Goal: Information Seeking & Learning: Find specific page/section

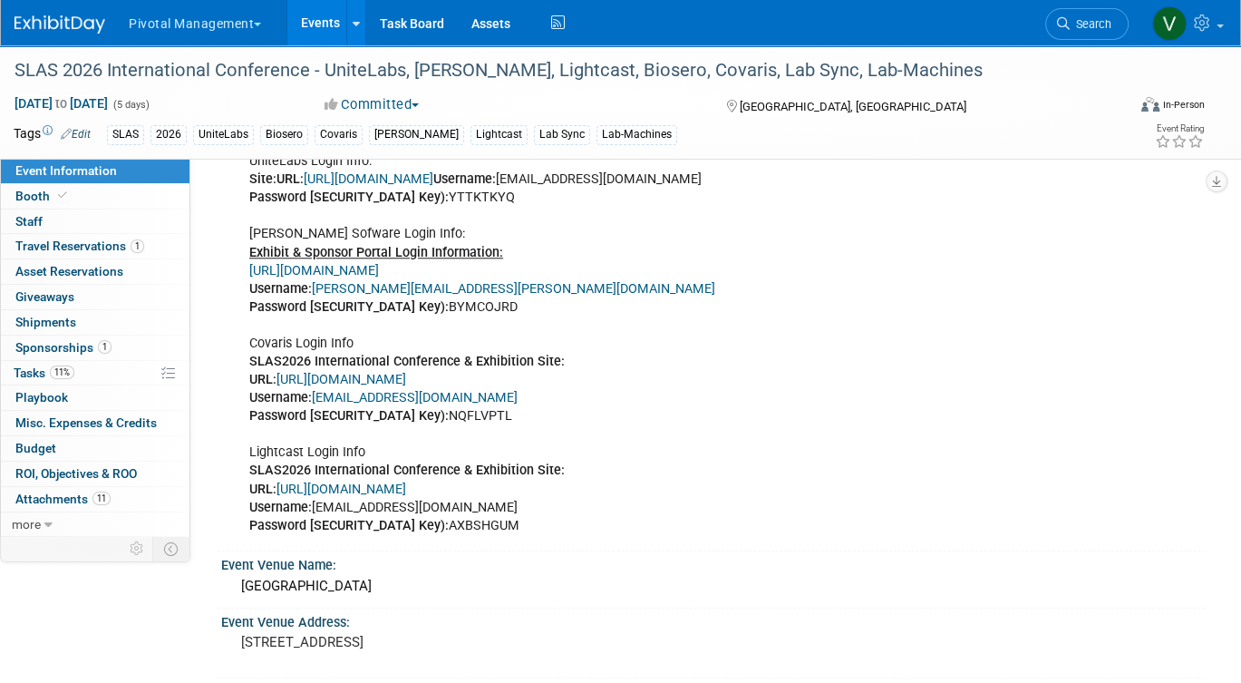
click at [326, 24] on link "Events" at bounding box center [320, 22] width 66 height 45
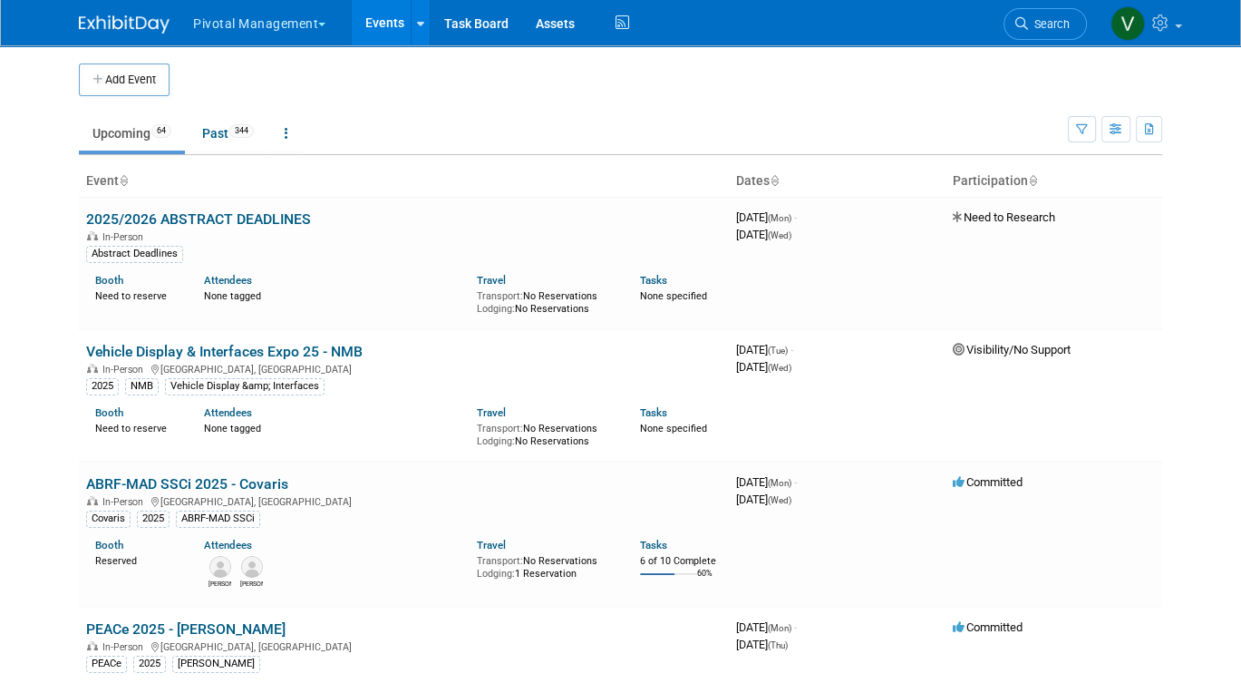
click at [384, 26] on link "Events" at bounding box center [385, 22] width 66 height 45
click at [235, 129] on link "Past 344" at bounding box center [228, 133] width 79 height 34
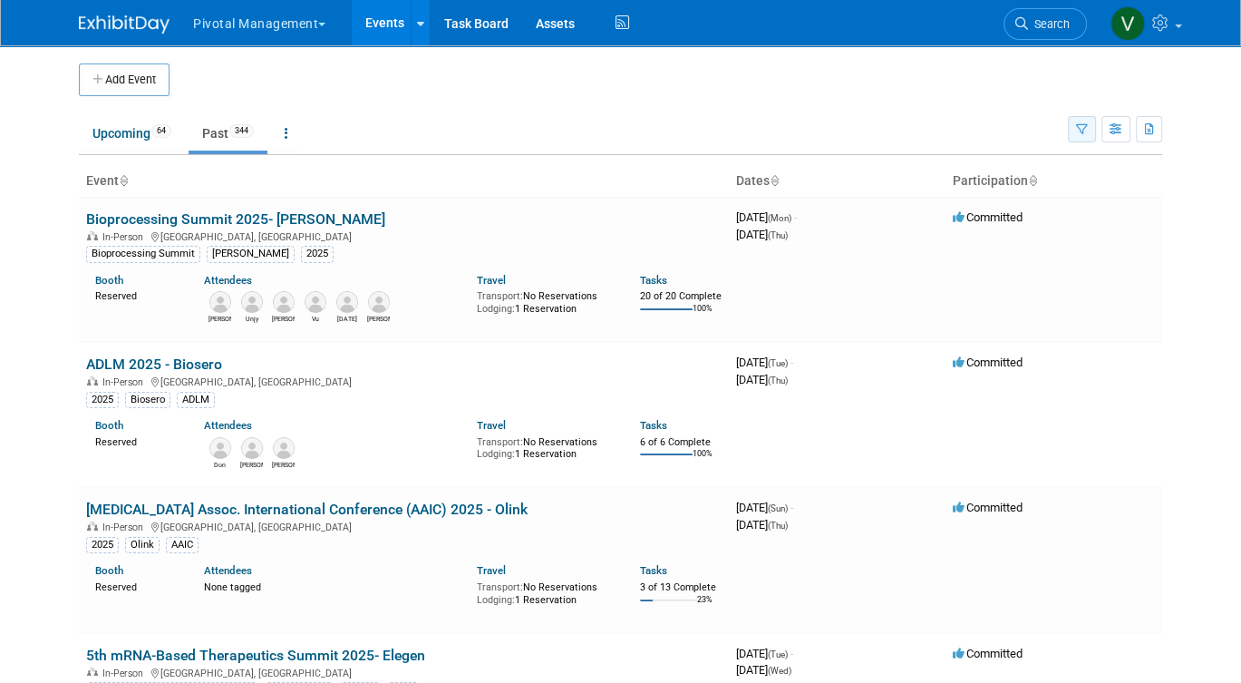
click at [1078, 131] on icon "button" at bounding box center [1082, 130] width 12 height 12
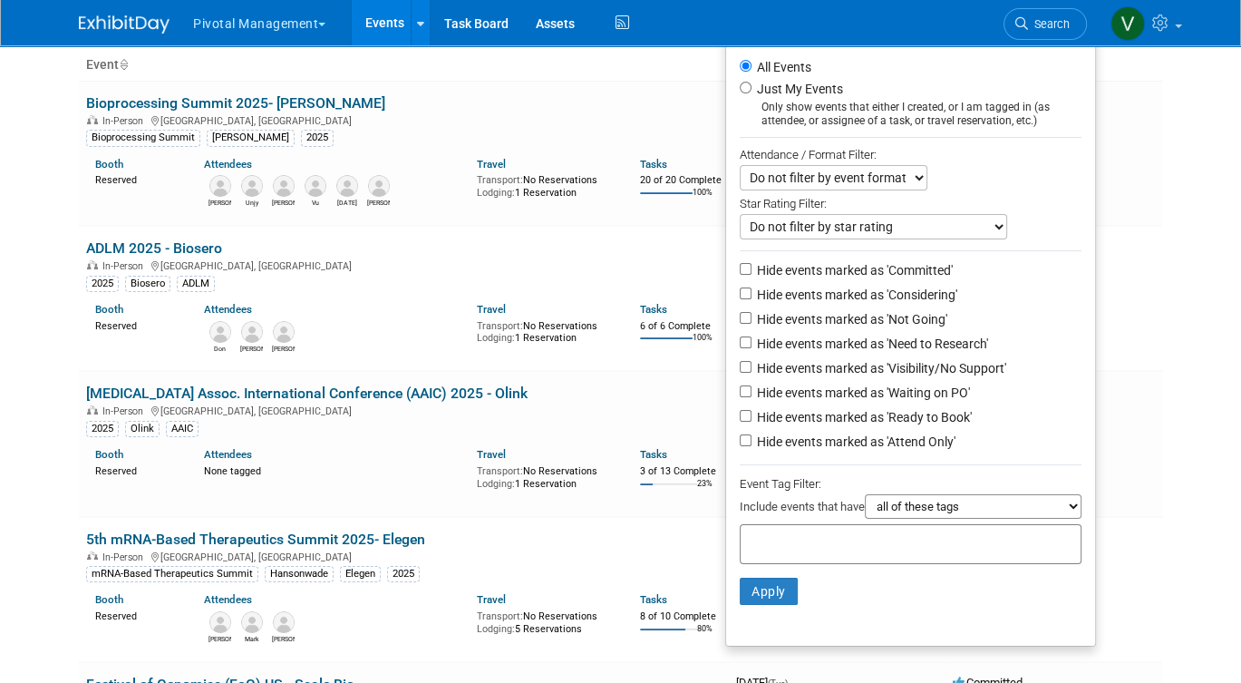
scroll to position [231, 0]
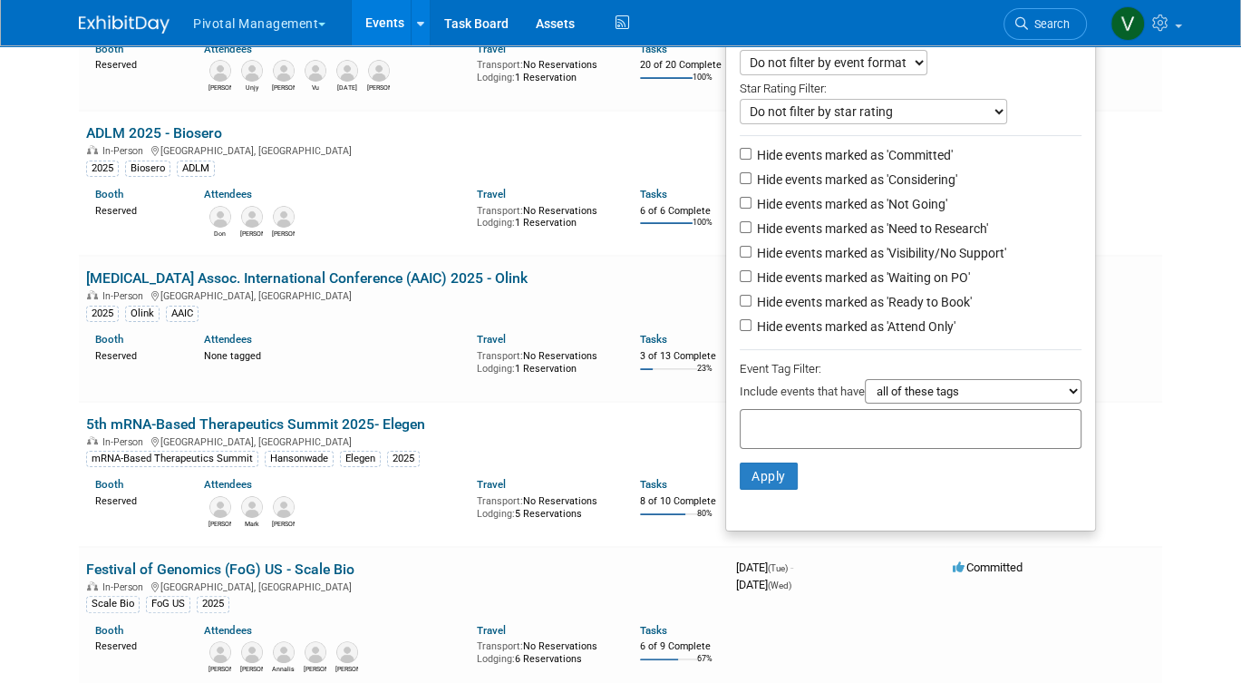
click at [816, 420] on input "text" at bounding box center [820, 426] width 145 height 18
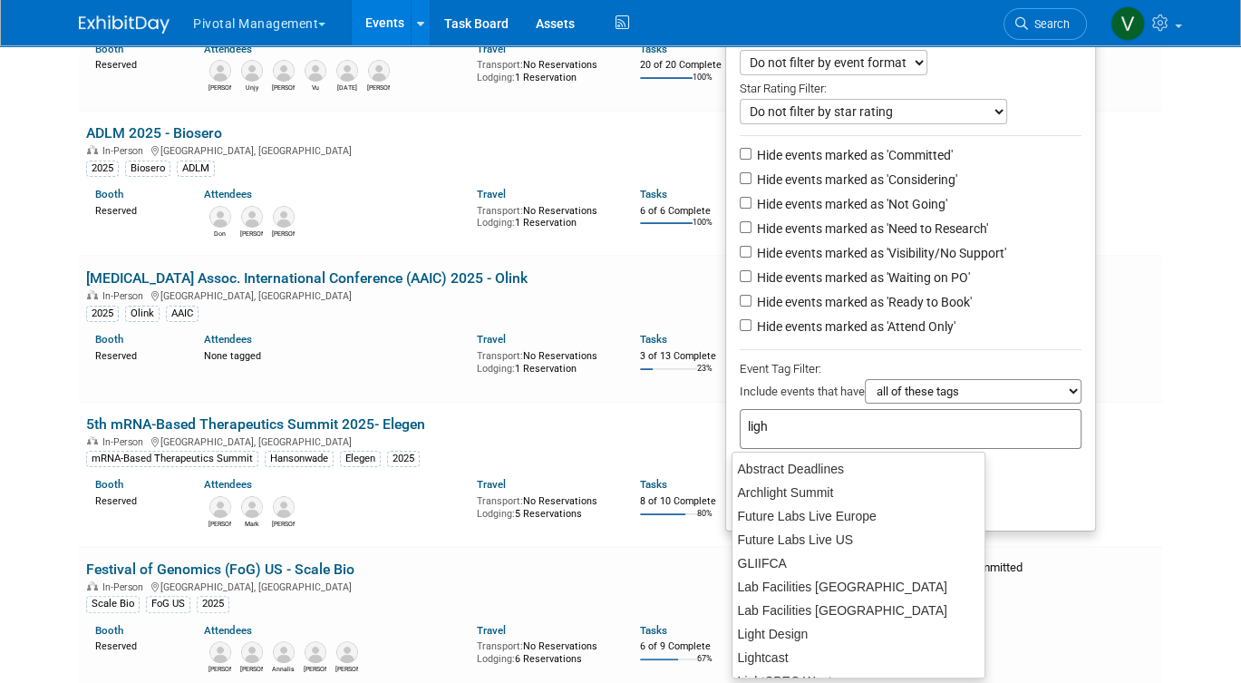
type input "light"
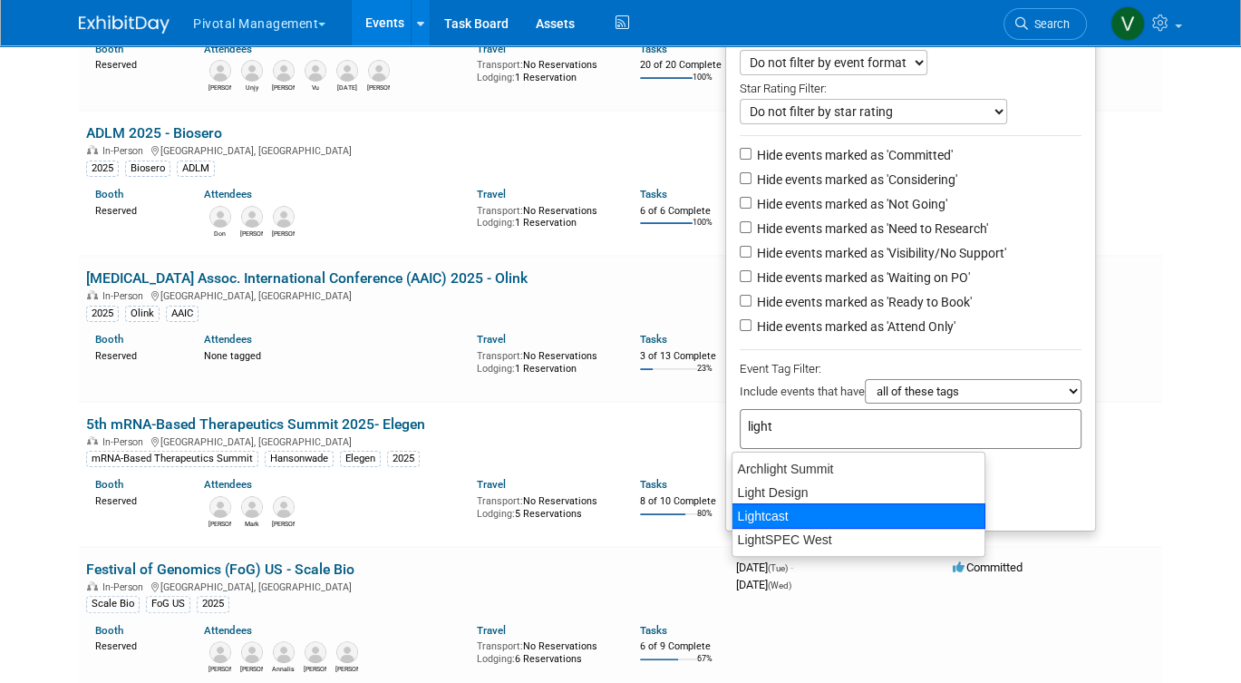
click at [793, 512] on div "Lightcast" at bounding box center [859, 515] width 254 height 25
type input "Lightcast"
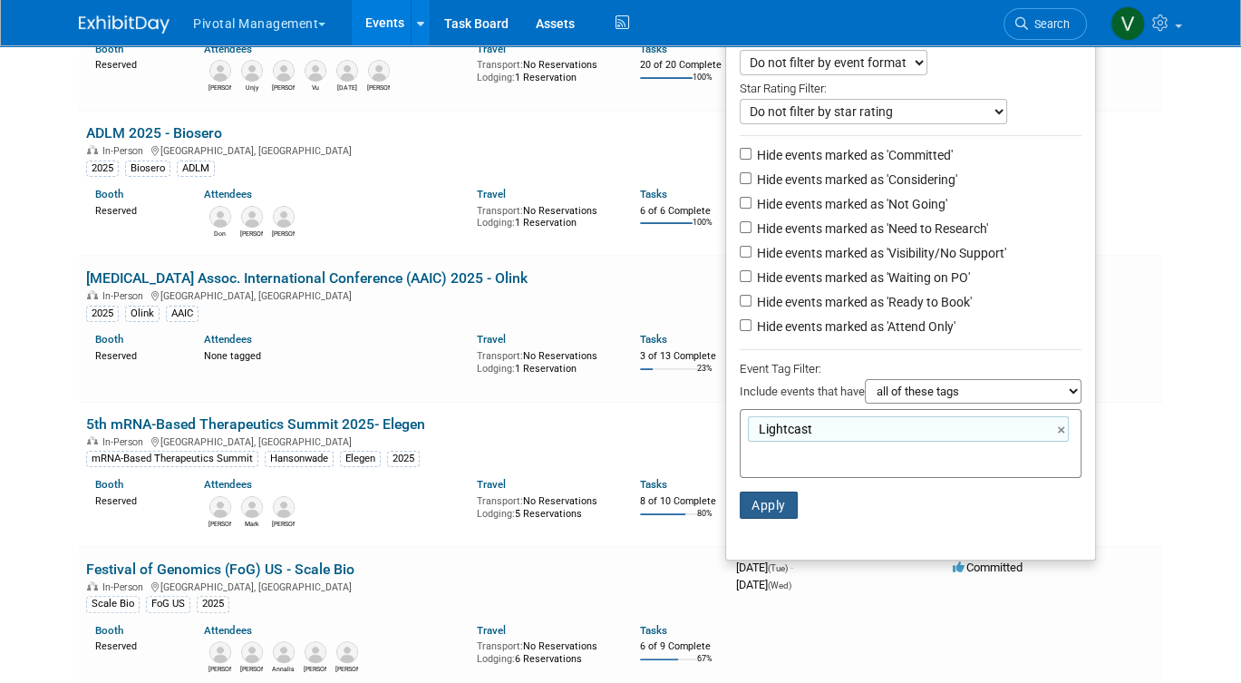
click at [770, 508] on button "Apply" at bounding box center [769, 504] width 58 height 27
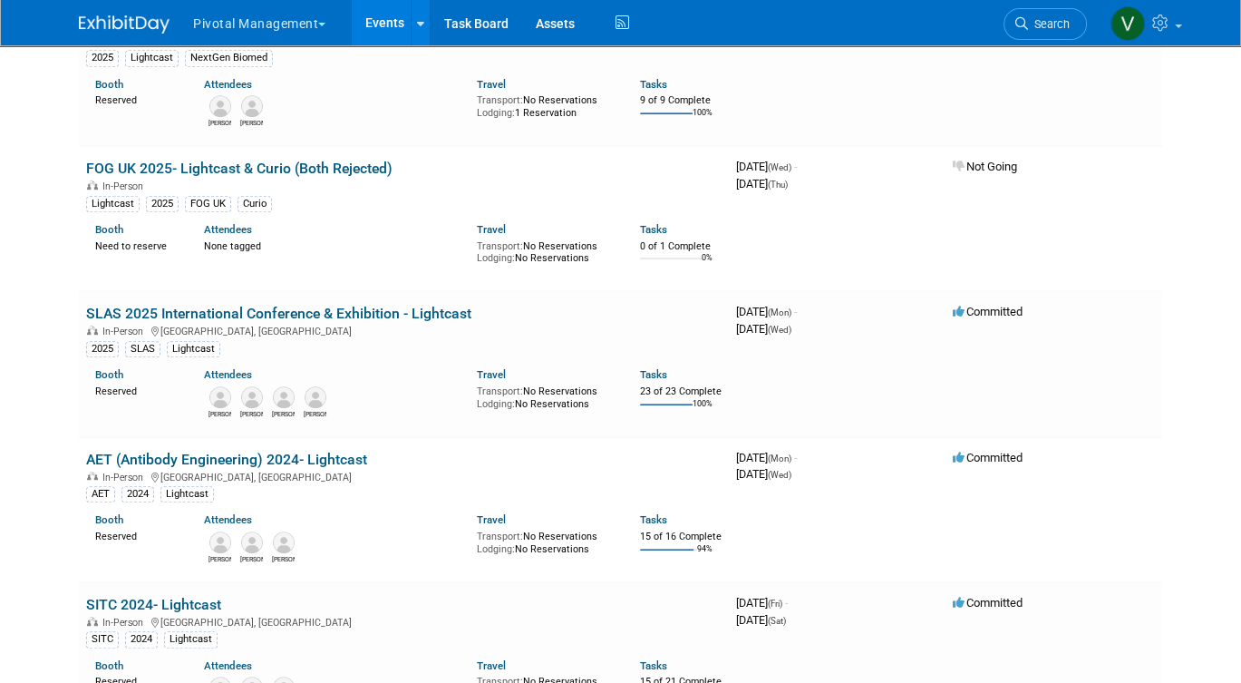
scroll to position [693, 0]
